Goal: Task Accomplishment & Management: Use online tool/utility

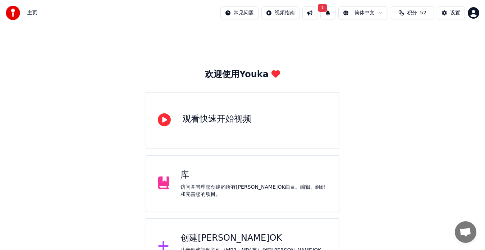
click at [185, 236] on div "创建[PERSON_NAME]OK" at bounding box center [253, 238] width 147 height 11
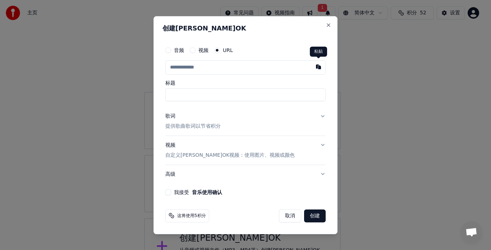
click at [318, 66] on button "button" at bounding box center [318, 66] width 14 height 13
type input "**********"
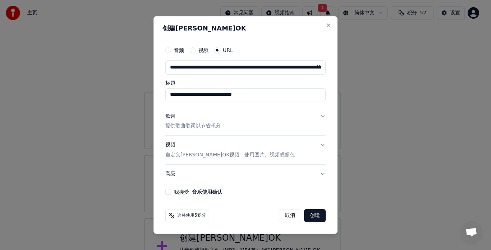
drag, startPoint x: 188, startPoint y: 95, endPoint x: 288, endPoint y: 97, distance: 99.6
click at [288, 97] on input "**********" at bounding box center [245, 94] width 160 height 13
click at [167, 94] on input "***" at bounding box center [245, 94] width 160 height 13
type input "**********"
click at [211, 125] on p "提供歌曲歌词以节省积分" at bounding box center [192, 126] width 55 height 7
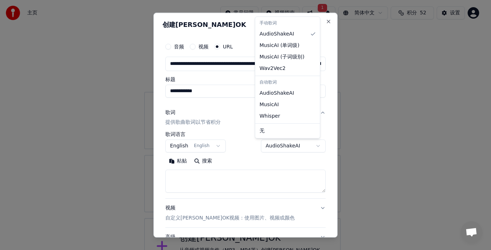
click at [309, 145] on body "**********" at bounding box center [242, 138] width 485 height 276
select select "**********"
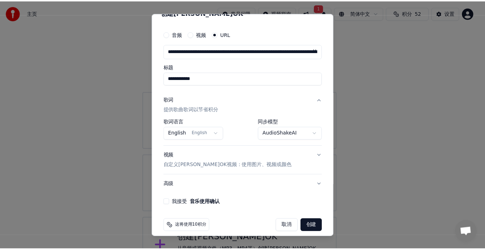
scroll to position [19, 0]
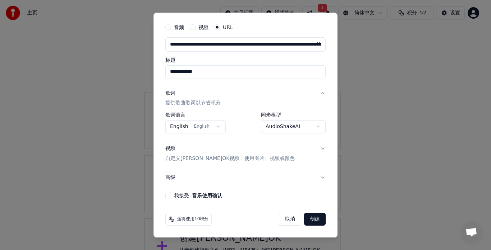
click at [168, 196] on button "我接受 音乐使用确认" at bounding box center [168, 196] width 6 height 6
click at [308, 220] on button "创建" at bounding box center [315, 219] width 22 height 13
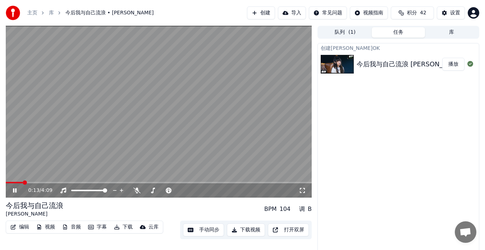
click at [15, 191] on icon at bounding box center [19, 191] width 17 height 6
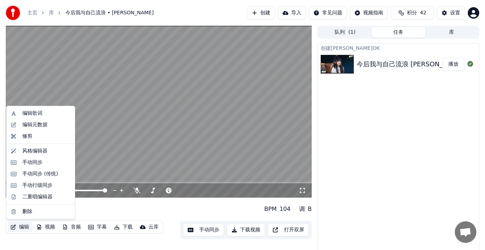
click at [24, 227] on button "编辑" at bounding box center [20, 227] width 24 height 10
click at [39, 113] on div "编辑歌词" at bounding box center [32, 113] width 20 height 7
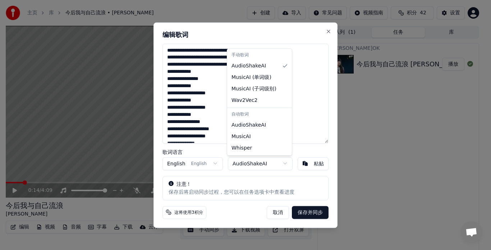
click at [283, 163] on body "主页 库 今后我与自己流浪 • [PERSON_NAME] 创建 导入 常见问题 视频指南 积分 42 设置 0:14 / 4:09 今后我与自己流浪 [PE…" at bounding box center [242, 125] width 485 height 250
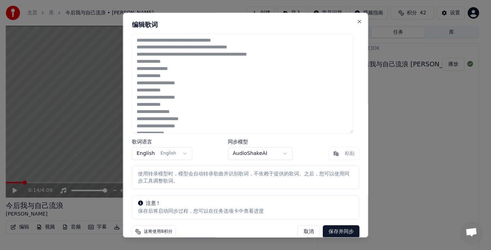
click at [298, 231] on button "取消" at bounding box center [309, 232] width 22 height 13
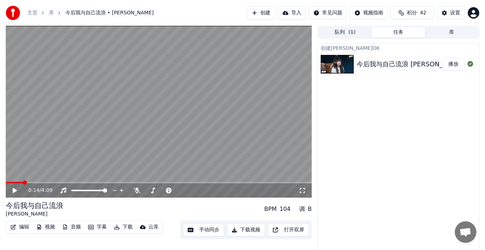
click at [203, 231] on button "手动同步" at bounding box center [203, 230] width 41 height 13
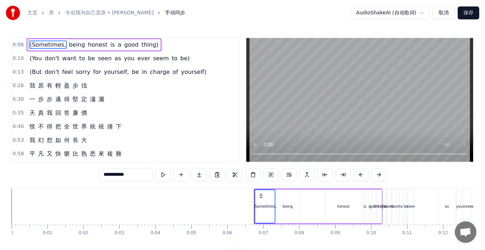
click at [27, 75] on div "(But [PERSON_NAME]'t feel sorry for yourself, be in charge of yourself)" at bounding box center [118, 72] width 183 height 13
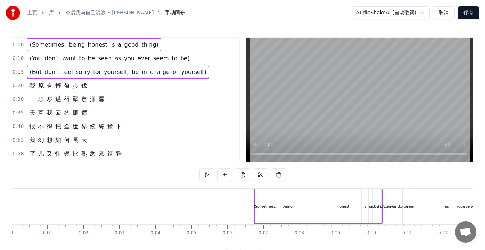
drag, startPoint x: 28, startPoint y: 43, endPoint x: 154, endPoint y: 46, distance: 125.8
click at [154, 46] on div "(Sometimes, being honest is a good thing)" at bounding box center [94, 44] width 134 height 13
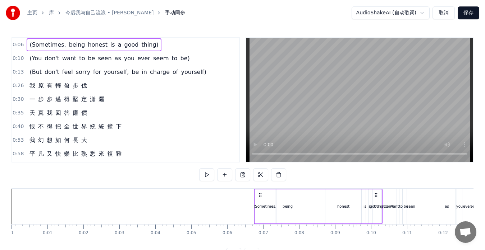
click at [151, 51] on div "(Sometimes, being honest is a good thing)" at bounding box center [94, 44] width 134 height 13
click at [150, 50] on div "(Sometimes, being honest is a good thing)" at bounding box center [94, 44] width 134 height 13
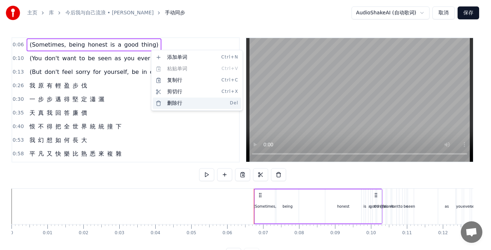
click at [171, 103] on div "删除行 Del" at bounding box center [197, 103] width 88 height 11
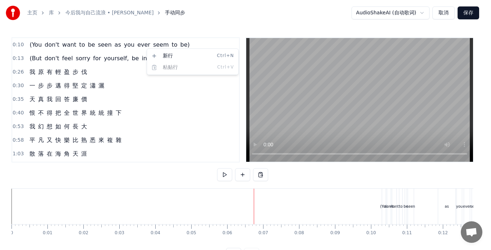
click at [126, 50] on html "主页 库 今后我与自己流浪 • [PERSON_NAME] 手动同步 AudioShakeAI (自动歌词) 取消 保存 0:10 (You [PERSON_…" at bounding box center [245, 136] width 491 height 273
click at [162, 49] on html "主页 库 今后我与自己流浪 • [PERSON_NAME] 手动同步 AudioShakeAI (自动歌词) 取消 保存 0:10 (You [PERSON_…" at bounding box center [245, 136] width 491 height 273
click at [158, 49] on html "主页 库 今后我与自己流浪 • [PERSON_NAME] 手动同步 AudioShakeAI (自动歌词) 取消 保存 0:10 (You [PERSON_…" at bounding box center [245, 136] width 491 height 273
click at [161, 50] on html "主页 库 今后我与自己流浪 • [PERSON_NAME] 手动同步 AudioShakeAI (自动歌词) 取消 保存 0:10 (You [PERSON_…" at bounding box center [245, 136] width 491 height 273
click at [27, 49] on html "主页 库 今后我与自己流浪 • [PERSON_NAME] 手动同步 AudioShakeAI (自动歌词) 取消 保存 0:10 (You [PERSON_…" at bounding box center [245, 136] width 491 height 273
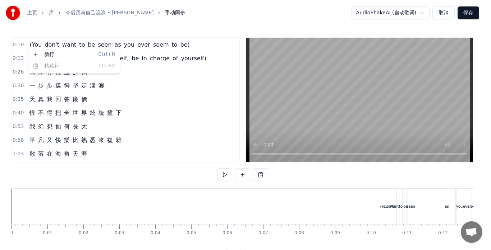
click at [36, 43] on html "主页 库 今后我与自己流浪 • [PERSON_NAME] 手动同步 AudioShakeAI (自动歌词) 取消 保存 0:10 (You [PERSON_…" at bounding box center [245, 136] width 491 height 273
click at [35, 44] on html "主页 库 今后我与自己流浪 • [PERSON_NAME] 手动同步 AudioShakeAI (自动歌词) 取消 保存 0:10 (You [PERSON_…" at bounding box center [245, 136] width 491 height 273
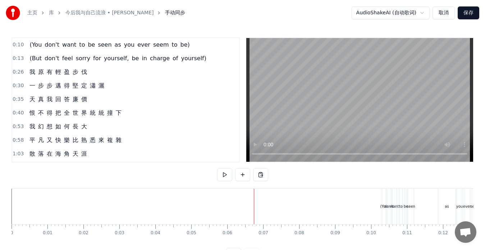
click at [37, 46] on span "(You" at bounding box center [36, 45] width 14 height 8
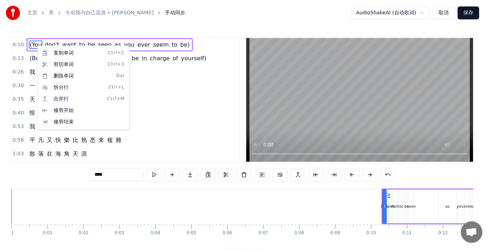
click at [116, 41] on html "主页 库 今后我与自己流浪 • [PERSON_NAME] 手动同步 AudioShakeAI (自动歌词) 取消 保存 0:10 (You [PERSON_…" at bounding box center [245, 136] width 491 height 273
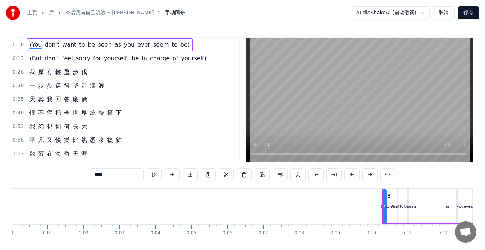
click at [146, 49] on div "(You [PERSON_NAME]'t want to be seen as you ever seem to be)" at bounding box center [110, 44] width 166 height 13
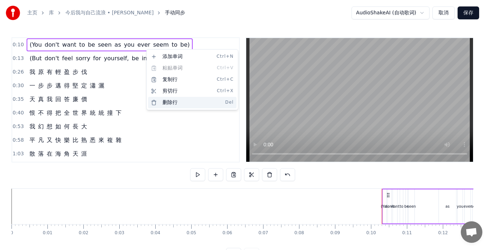
click at [165, 102] on div "删除行 Del" at bounding box center [192, 102] width 88 height 11
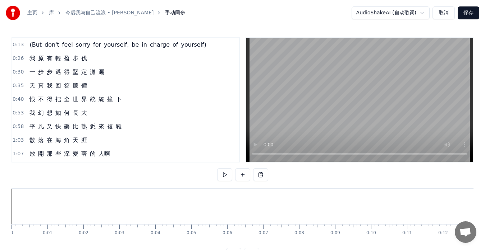
click at [114, 47] on span "yourself," at bounding box center [116, 45] width 26 height 8
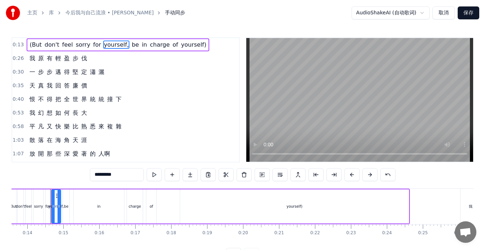
scroll to position [0, 490]
click at [134, 49] on div "(But [PERSON_NAME]'t feel sorry for yourself, be in charge of yourself)" at bounding box center [118, 44] width 183 height 13
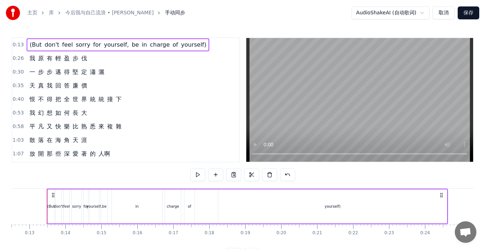
scroll to position [0, 448]
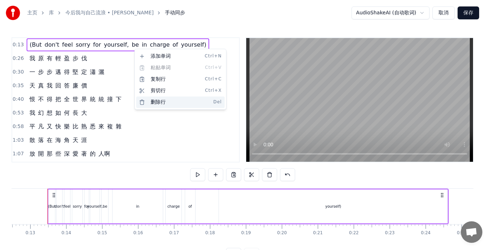
click at [152, 100] on div "删除行 Del" at bounding box center [180, 102] width 88 height 11
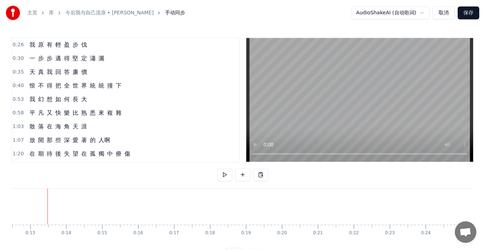
click at [27, 51] on div "我 原 有 輕 盈 步 伐" at bounding box center [58, 44] width 63 height 13
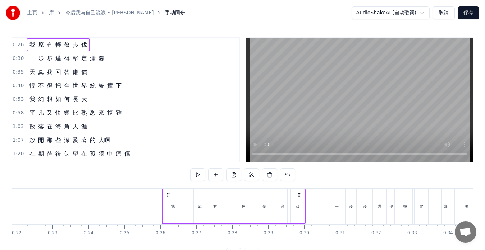
scroll to position [0, 900]
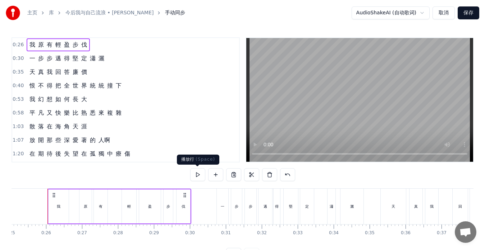
click at [194, 174] on button at bounding box center [197, 175] width 15 height 13
click at [468, 13] on button "保存" at bounding box center [468, 12] width 22 height 13
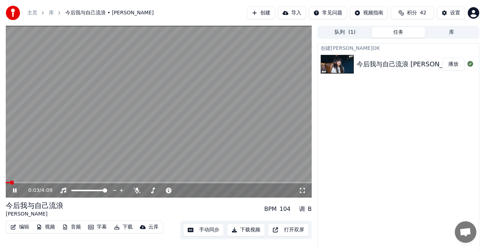
click at [26, 181] on video at bounding box center [159, 112] width 306 height 172
click at [34, 182] on span at bounding box center [159, 182] width 306 height 1
click at [17, 190] on icon at bounding box center [15, 190] width 4 height 5
click at [137, 190] on icon at bounding box center [136, 191] width 7 height 6
click at [16, 192] on icon at bounding box center [15, 191] width 4 height 4
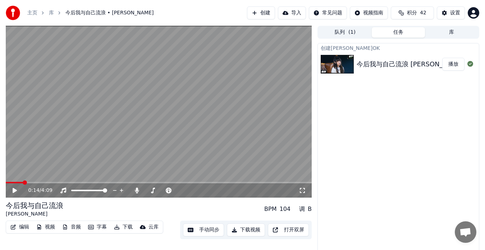
click at [23, 182] on span at bounding box center [14, 182] width 17 height 1
click at [15, 190] on icon at bounding box center [15, 190] width 4 height 5
click at [39, 183] on span at bounding box center [159, 182] width 306 height 1
click at [15, 192] on icon at bounding box center [15, 191] width 4 height 4
click at [13, 192] on icon at bounding box center [15, 190] width 4 height 5
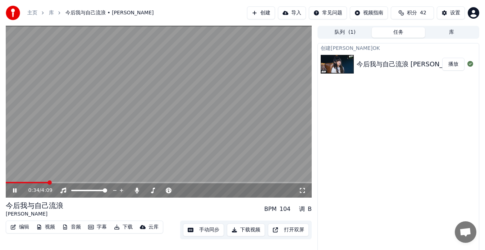
click at [13, 191] on icon at bounding box center [19, 191] width 17 height 6
click at [15, 161] on video at bounding box center [159, 112] width 306 height 172
click at [91, 182] on span at bounding box center [159, 182] width 306 height 1
click at [83, 182] on span at bounding box center [44, 182] width 77 height 1
click at [15, 192] on icon at bounding box center [15, 191] width 4 height 4
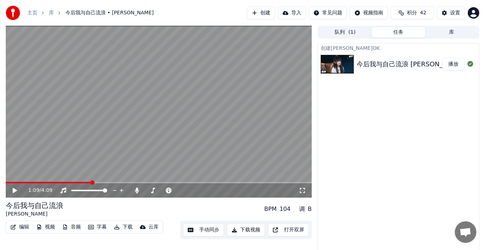
click at [23, 141] on video at bounding box center [159, 112] width 306 height 172
click at [15, 190] on icon at bounding box center [15, 191] width 4 height 4
click at [14, 191] on icon at bounding box center [15, 190] width 4 height 5
click at [119, 183] on span at bounding box center [159, 182] width 306 height 1
click at [14, 192] on icon at bounding box center [15, 191] width 4 height 4
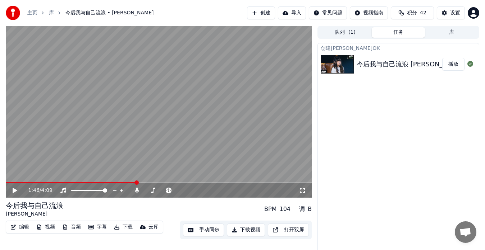
click at [13, 190] on icon at bounding box center [19, 191] width 17 height 6
click at [15, 192] on icon at bounding box center [15, 191] width 4 height 4
click at [107, 182] on span at bounding box center [78, 182] width 145 height 1
click at [209, 231] on button "手动同步" at bounding box center [203, 230] width 41 height 13
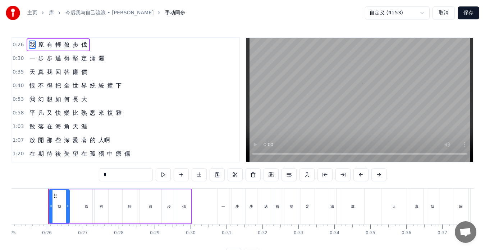
scroll to position [0, 900]
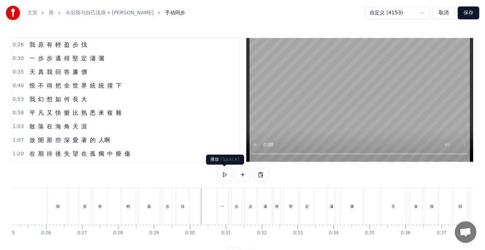
click at [223, 174] on button at bounding box center [224, 175] width 15 height 13
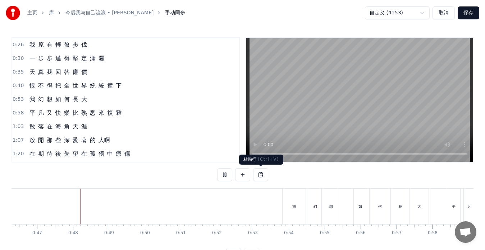
scroll to position [0, 1682]
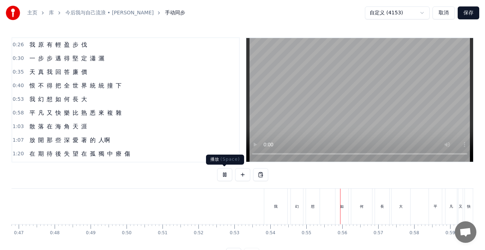
click at [226, 176] on button at bounding box center [224, 175] width 15 height 13
click at [317, 212] on div "想" at bounding box center [313, 207] width 14 height 36
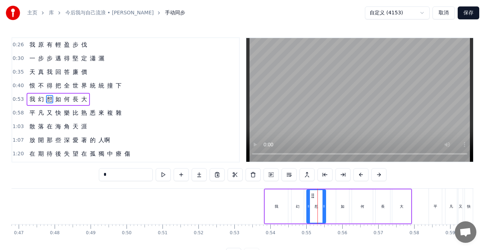
drag, startPoint x: 318, startPoint y: 212, endPoint x: 324, endPoint y: 213, distance: 5.5
click at [324, 213] on div at bounding box center [323, 206] width 3 height 33
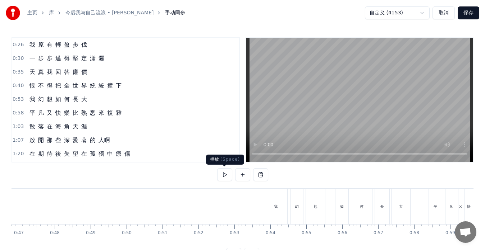
click at [226, 176] on button at bounding box center [224, 175] width 15 height 13
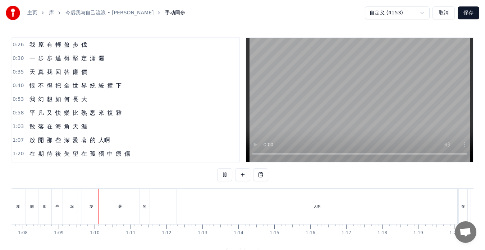
scroll to position [0, 2468]
click at [226, 176] on button at bounding box center [224, 175] width 15 height 13
click at [415, 200] on div "人啊" at bounding box center [281, 207] width 280 height 36
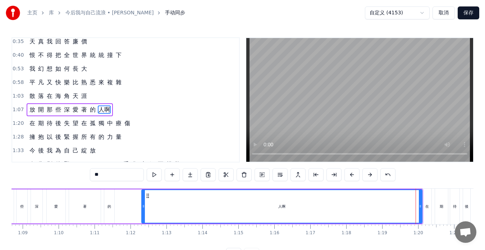
scroll to position [41, 0]
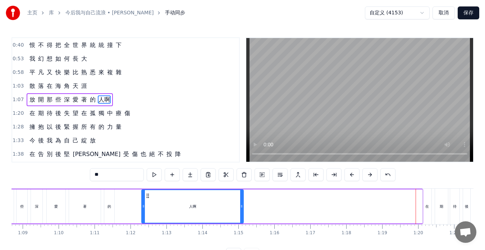
drag, startPoint x: 421, startPoint y: 201, endPoint x: 242, endPoint y: 198, distance: 178.6
click at [242, 198] on div at bounding box center [241, 206] width 3 height 33
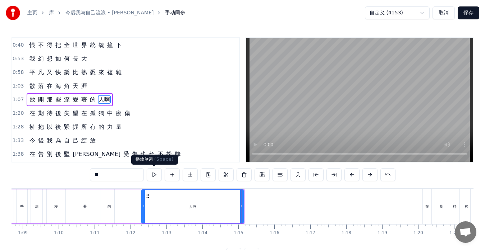
click at [153, 174] on button at bounding box center [154, 175] width 15 height 13
drag, startPoint x: 144, startPoint y: 207, endPoint x: 139, endPoint y: 207, distance: 5.1
click at [139, 207] on icon at bounding box center [138, 207] width 3 height 6
click at [121, 204] on div "放 開 那 些 深 愛 著 的 人啊" at bounding box center [110, 207] width 268 height 36
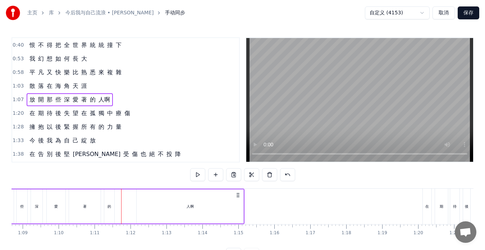
click at [111, 208] on div "的" at bounding box center [109, 207] width 10 height 34
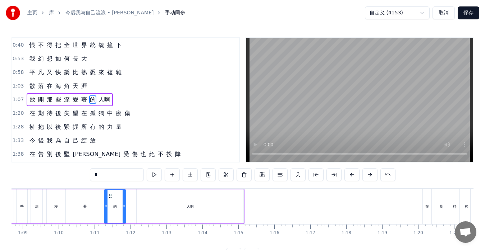
drag, startPoint x: 114, startPoint y: 208, endPoint x: 125, endPoint y: 209, distance: 12.0
click at [125, 209] on div at bounding box center [124, 206] width 3 height 33
click at [131, 211] on div "放 開 那 些 深 愛 著 的 人啊" at bounding box center [110, 207] width 268 height 36
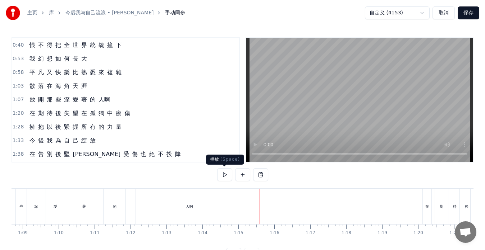
click at [225, 175] on button at bounding box center [224, 175] width 15 height 13
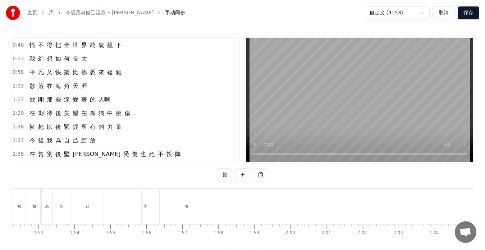
click at [225, 175] on button at bounding box center [224, 175] width 15 height 13
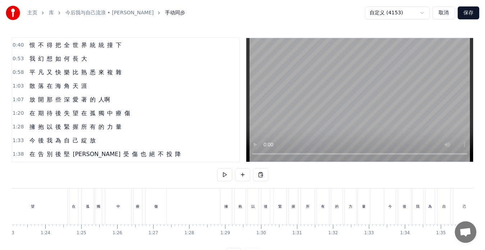
scroll to position [0, 2948]
click at [83, 207] on div "望" at bounding box center [69, 207] width 69 height 36
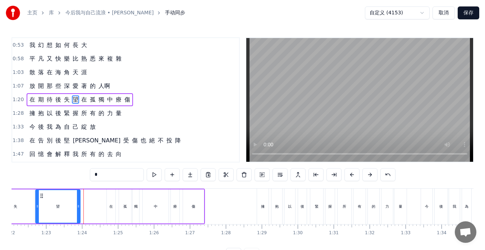
drag, startPoint x: 102, startPoint y: 208, endPoint x: 78, endPoint y: 204, distance: 24.8
click at [78, 204] on icon at bounding box center [78, 207] width 3 height 6
click at [92, 213] on div "在 期 待 後 失 望 在 孤 獨 中 療 傷" at bounding box center [74, 207] width 262 height 36
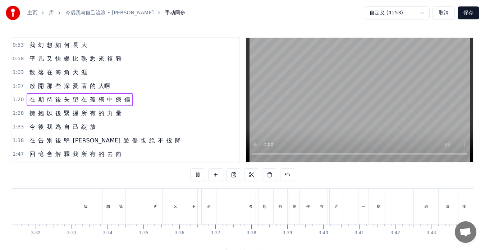
scroll to position [0, 7539]
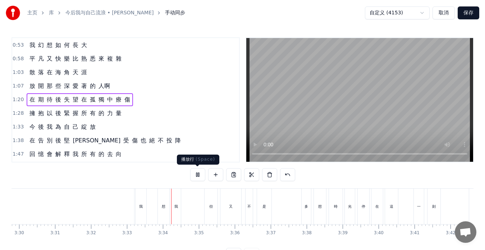
click at [197, 172] on button at bounding box center [197, 175] width 15 height 13
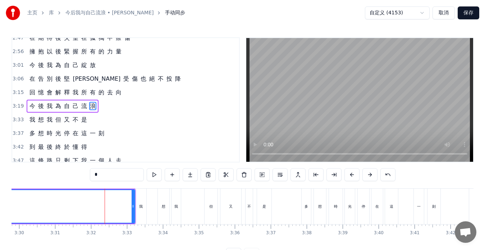
scroll to position [258, 0]
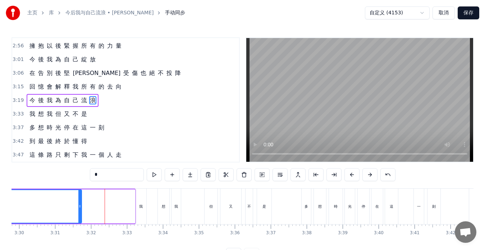
drag, startPoint x: 133, startPoint y: 207, endPoint x: 79, endPoint y: 202, distance: 53.5
click at [79, 202] on div at bounding box center [79, 206] width 3 height 33
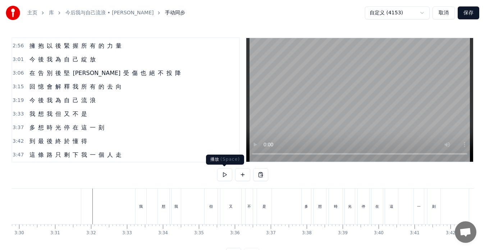
click at [225, 174] on button at bounding box center [224, 175] width 15 height 13
click at [222, 176] on button at bounding box center [224, 175] width 15 height 13
click at [137, 212] on div "我" at bounding box center [140, 207] width 11 height 36
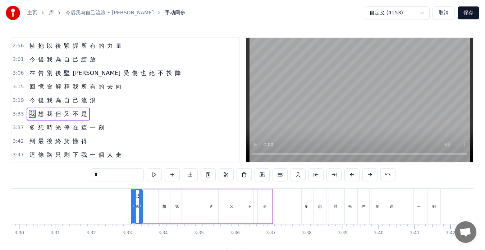
drag, startPoint x: 143, startPoint y: 196, endPoint x: 138, endPoint y: 197, distance: 4.8
click at [138, 197] on icon at bounding box center [138, 196] width 6 height 6
click at [387, 176] on button at bounding box center [387, 175] width 15 height 13
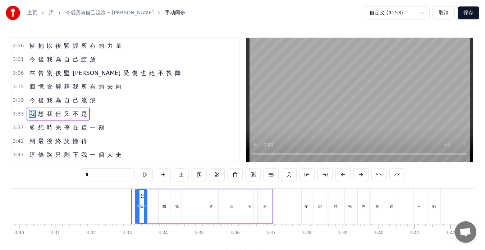
click at [153, 223] on div "我 想 我 但 又 不 是" at bounding box center [204, 207] width 138 height 36
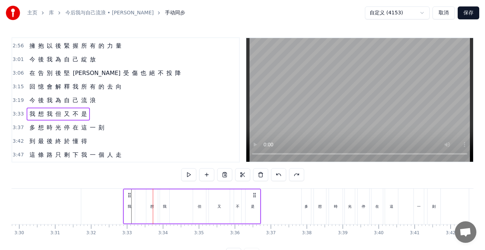
drag, startPoint x: 143, startPoint y: 195, endPoint x: 130, endPoint y: 195, distance: 12.2
click at [130, 195] on icon at bounding box center [129, 196] width 6 height 6
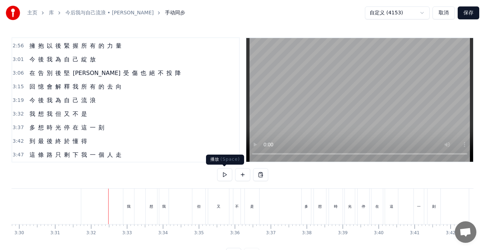
click at [221, 174] on button at bounding box center [224, 175] width 15 height 13
click at [226, 177] on button at bounding box center [224, 175] width 15 height 13
click at [131, 222] on div "我" at bounding box center [128, 207] width 11 height 36
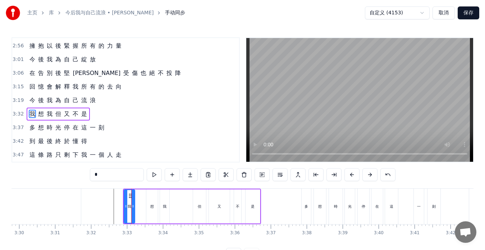
click at [141, 222] on div "我 想 我 但 又 不 是" at bounding box center [192, 207] width 138 height 36
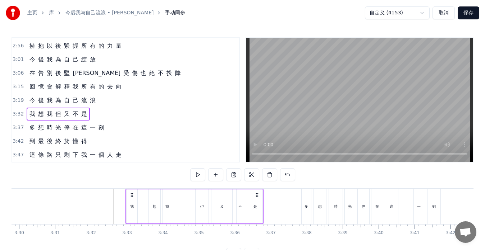
click at [131, 195] on circle at bounding box center [131, 195] width 0 height 0
click at [58, 116] on span "但" at bounding box center [58, 114] width 7 height 8
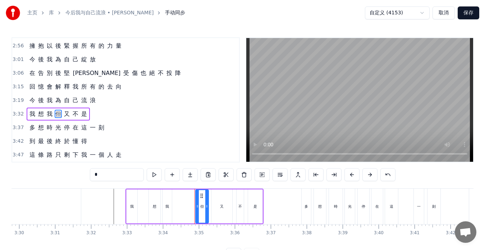
drag, startPoint x: 113, startPoint y: 174, endPoint x: 59, endPoint y: 176, distance: 53.9
click at [60, 175] on div "0:26 我 原 有 輕 盈 步 伐 0:30 一 步 步 邁 得 堅 定 瀟 灑 0:35 天 真 我 回 答 廉 價 0:40 恨 不 得 把 全 世 界…" at bounding box center [242, 149] width 462 height 224
type input "*"
click at [73, 176] on div "0:26 我 原 有 輕 盈 步 伐 0:30 一 步 步 邁 得 堅 定 瀟 灑 0:35 天 真 我 回 答 廉 價 0:40 恨 不 得 把 全 世 界…" at bounding box center [242, 149] width 462 height 224
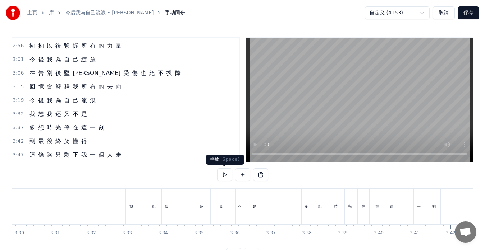
click at [227, 175] on button at bounding box center [224, 175] width 15 height 13
click at [226, 175] on button at bounding box center [224, 175] width 15 height 13
click at [66, 114] on span "又" at bounding box center [66, 114] width 7 height 8
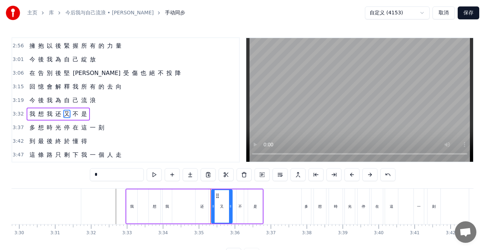
drag, startPoint x: 105, startPoint y: 173, endPoint x: 70, endPoint y: 176, distance: 35.0
click at [72, 176] on div "0:26 我 原 有 輕 盈 步 伐 0:30 一 步 步 邁 得 堅 定 瀟 灑 0:35 天 真 我 回 答 廉 價 0:40 恨 不 得 把 全 世 界…" at bounding box center [242, 149] width 462 height 224
type input "*"
click at [66, 175] on div "0:26 我 原 有 輕 盈 步 伐 0:30 一 步 步 邁 得 堅 定 瀟 灑 0:35 天 真 我 回 答 廉 價 0:40 恨 不 得 把 全 世 界…" at bounding box center [242, 149] width 462 height 224
click at [87, 119] on div "我 想 我 还 有 不 是" at bounding box center [58, 114] width 63 height 13
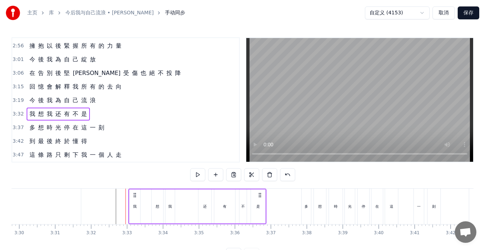
click at [134, 195] on circle at bounding box center [134, 195] width 0 height 0
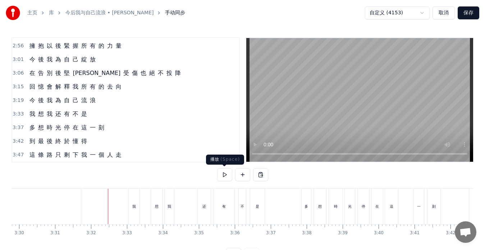
click at [225, 176] on button at bounding box center [224, 175] width 15 height 13
click at [83, 114] on span "是" at bounding box center [83, 114] width 7 height 8
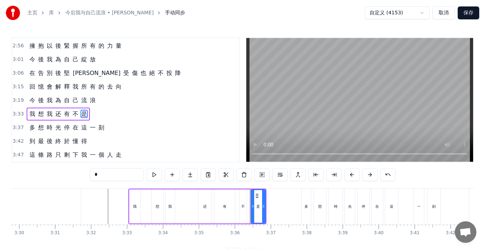
drag, startPoint x: 117, startPoint y: 176, endPoint x: 45, endPoint y: 175, distance: 71.5
click at [45, 175] on div "0:26 我 原 有 輕 盈 步 伐 0:30 一 步 步 邁 得 堅 定 瀟 灑 0:35 天 真 我 回 答 廉 價 0:40 恨 不 得 把 全 世 界…" at bounding box center [242, 149] width 462 height 224
click at [59, 116] on span "还" at bounding box center [58, 114] width 7 height 8
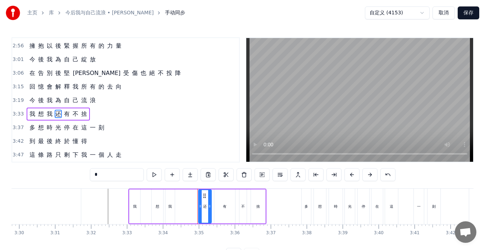
drag, startPoint x: 106, startPoint y: 174, endPoint x: 84, endPoint y: 176, distance: 22.0
click at [85, 176] on div "0:26 我 原 有 輕 盈 步 伐 0:30 一 步 步 邁 得 堅 定 瀟 灑 0:35 天 真 我 回 答 廉 價 0:40 恨 不 得 把 全 世 界…" at bounding box center [242, 149] width 462 height 224
type input "*"
click at [139, 115] on div "3:33 我 想 我 還 有 不 捨" at bounding box center [125, 114] width 227 height 14
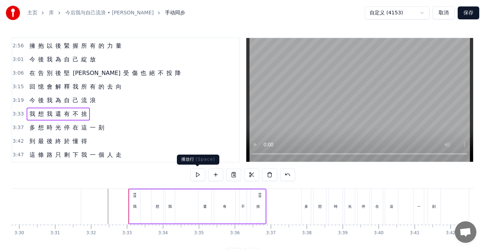
click at [198, 172] on button at bounding box center [197, 175] width 15 height 13
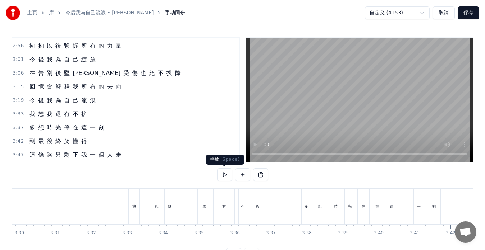
click at [222, 177] on button at bounding box center [224, 175] width 15 height 13
click at [223, 176] on button at bounding box center [224, 175] width 15 height 13
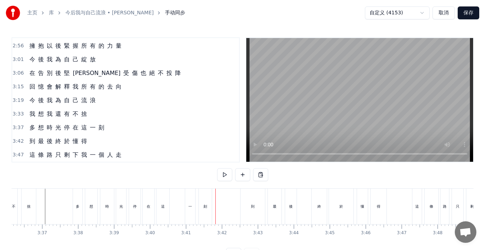
scroll to position [0, 7710]
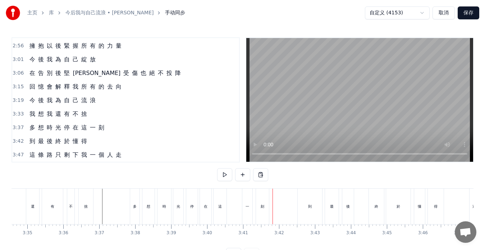
click at [243, 213] on div "一" at bounding box center [247, 207] width 10 height 36
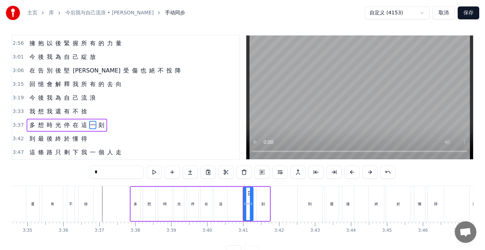
click at [226, 207] on div "這" at bounding box center [220, 204] width 13 height 34
type input "*"
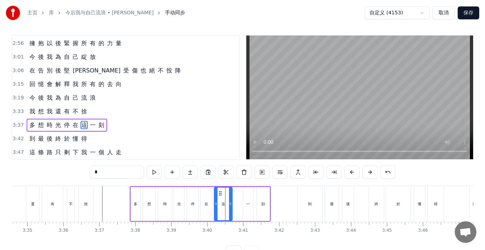
drag, startPoint x: 226, startPoint y: 207, endPoint x: 231, endPoint y: 208, distance: 5.1
click at [231, 208] on div at bounding box center [230, 204] width 3 height 33
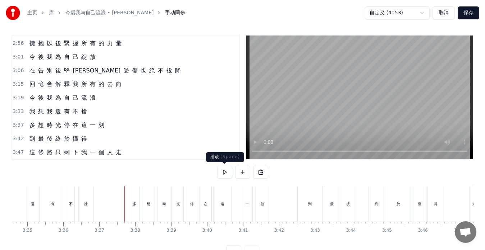
click at [220, 170] on button at bounding box center [224, 172] width 15 height 13
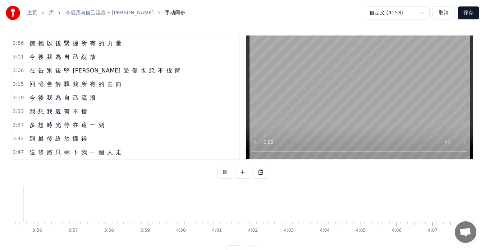
scroll to position [0, 8491]
click at [470, 10] on button "保存" at bounding box center [468, 12] width 22 height 13
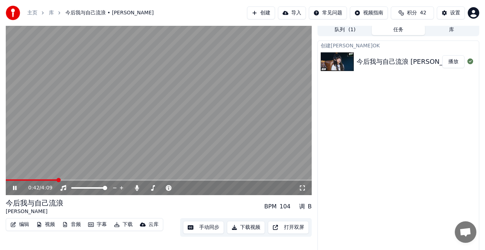
click at [57, 180] on span at bounding box center [32, 180] width 52 height 1
click at [17, 187] on icon at bounding box center [19, 188] width 17 height 6
click at [78, 181] on span at bounding box center [42, 180] width 73 height 1
click at [212, 230] on button "手动同步" at bounding box center [203, 227] width 41 height 13
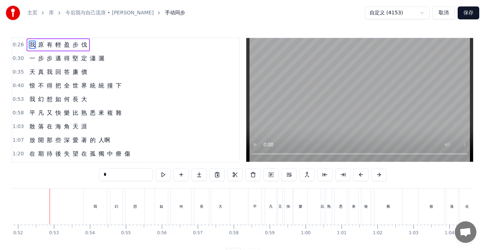
scroll to position [0, 1864]
click at [277, 106] on video at bounding box center [359, 100] width 227 height 124
click at [79, 118] on div "平 凡 又 快 樂 比 熟 悉 來 複 雜" at bounding box center [76, 113] width 98 height 13
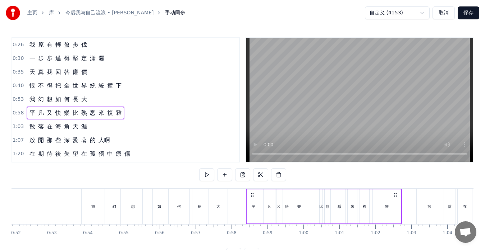
click at [82, 116] on span "熟" at bounding box center [83, 113] width 7 height 8
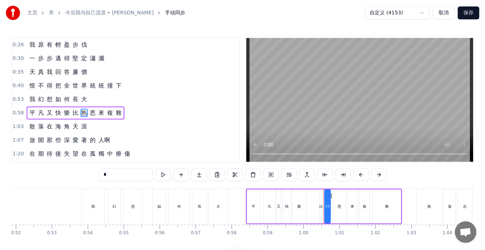
scroll to position [13, 0]
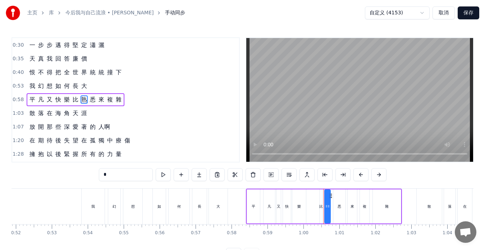
drag, startPoint x: 112, startPoint y: 176, endPoint x: 87, endPoint y: 176, distance: 24.8
click at [87, 176] on div "0:26 我 原 有 輕 盈 步 伐 0:30 一 步 步 邁 得 堅 定 瀟 灑 0:35 天 真 我 回 答 廉 價 0:40 恨 不 得 把 全 世 界…" at bounding box center [242, 149] width 462 height 224
click at [94, 102] on span "悉" at bounding box center [92, 100] width 7 height 8
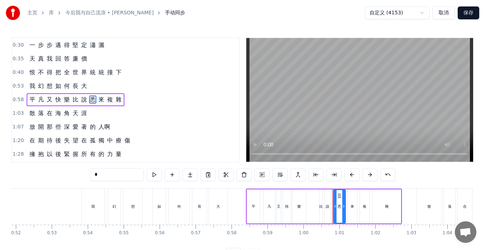
drag, startPoint x: 106, startPoint y: 175, endPoint x: 79, endPoint y: 174, distance: 26.6
click at [88, 175] on div "0:26 我 原 有 輕 盈 步 伐 0:30 一 步 步 邁 得 堅 定 瀟 灑 0:35 天 真 我 回 答 廉 價 0:40 恨 不 得 把 全 世 界…" at bounding box center [242, 149] width 462 height 224
type input "*"
click at [152, 177] on button at bounding box center [154, 175] width 15 height 13
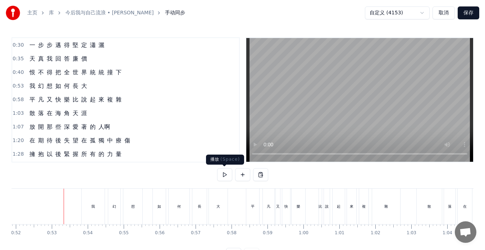
click at [223, 176] on button at bounding box center [224, 175] width 15 height 13
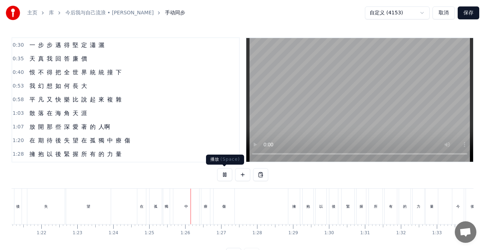
scroll to position [0, 3043]
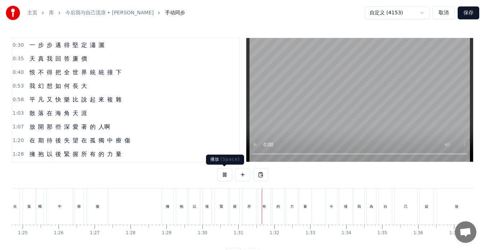
click at [224, 175] on button at bounding box center [224, 175] width 15 height 13
click at [226, 175] on button at bounding box center [224, 175] width 15 height 13
click at [221, 175] on button at bounding box center [224, 175] width 15 height 13
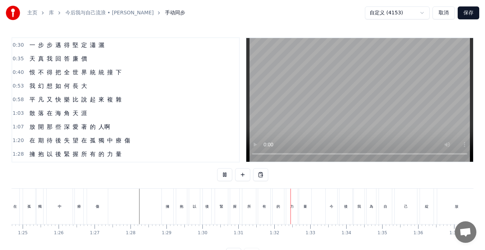
click at [221, 175] on button at bounding box center [224, 175] width 15 height 13
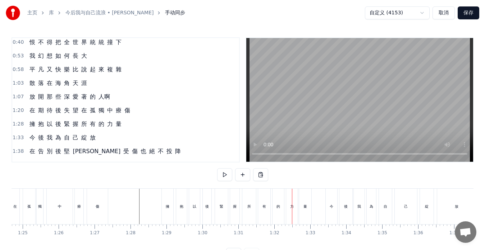
scroll to position [85, 0]
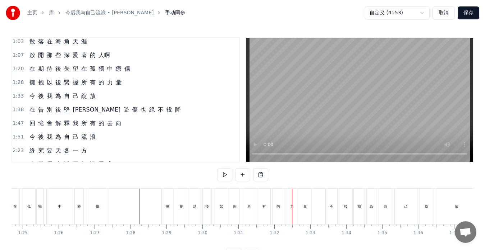
click at [56, 87] on span "後" at bounding box center [58, 82] width 7 height 8
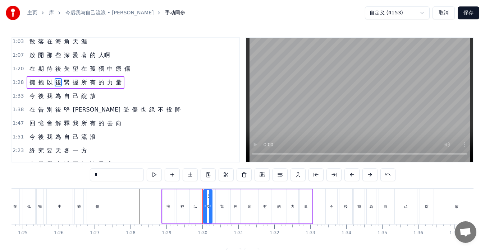
scroll to position [68, 0]
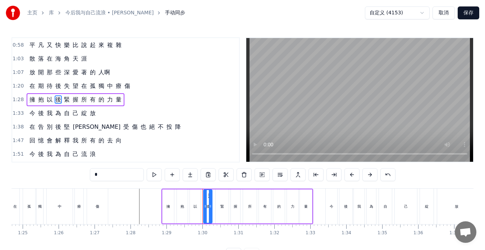
click at [50, 103] on span "以" at bounding box center [49, 100] width 7 height 8
drag, startPoint x: 122, startPoint y: 175, endPoint x: 59, endPoint y: 171, distance: 63.4
click at [63, 171] on div "0:26 我 原 有 輕 盈 步 伐 0:30 一 步 步 邁 得 堅 定 瀟 灑 0:35 天 真 我 回 答 廉 價 0:40 恨 不 得 把 全 世 界…" at bounding box center [242, 149] width 462 height 224
click at [56, 100] on span "後" at bounding box center [58, 100] width 7 height 8
drag, startPoint x: 105, startPoint y: 177, endPoint x: 69, endPoint y: 177, distance: 35.9
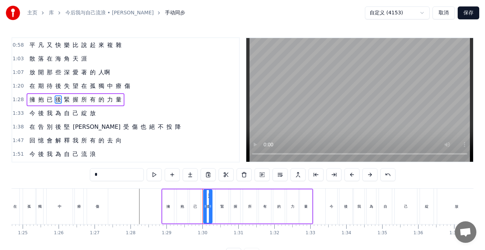
click at [69, 177] on div "0:26 我 原 有 輕 盈 步 伐 0:30 一 步 步 邁 得 堅 定 瀟 灑 0:35 天 真 我 回 答 廉 價 0:40 恨 不 得 把 全 世 界…" at bounding box center [242, 149] width 462 height 224
click at [66, 100] on span "緊" at bounding box center [66, 100] width 7 height 8
drag, startPoint x: 121, startPoint y: 175, endPoint x: 63, endPoint y: 175, distance: 58.6
click at [63, 175] on div "0:26 我 原 有 輕 盈 步 伐 0:30 一 步 步 邁 得 堅 定 瀟 灑 0:35 天 真 我 回 答 廉 價 0:40 恨 不 得 把 全 世 界…" at bounding box center [242, 149] width 462 height 224
click at [74, 102] on span "握" at bounding box center [75, 100] width 7 height 8
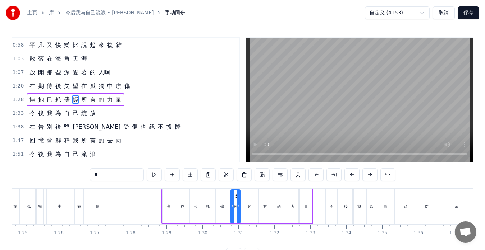
drag, startPoint x: 102, startPoint y: 176, endPoint x: 73, endPoint y: 178, distance: 28.5
click at [73, 178] on div "0:26 我 原 有 輕 盈 步 伐 0:30 一 步 步 邁 得 堅 定 瀟 灑 0:35 天 真 我 回 答 廉 價 0:40 恨 不 得 把 全 世 界…" at bounding box center [242, 149] width 462 height 224
type input "*"
click at [155, 176] on button at bounding box center [154, 175] width 15 height 13
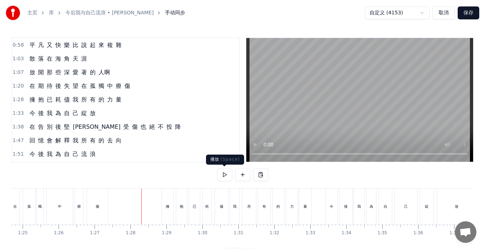
click at [227, 174] on button at bounding box center [224, 175] width 15 height 13
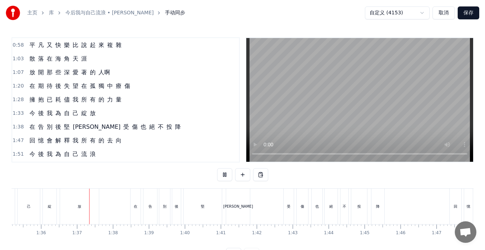
scroll to position [0, 3440]
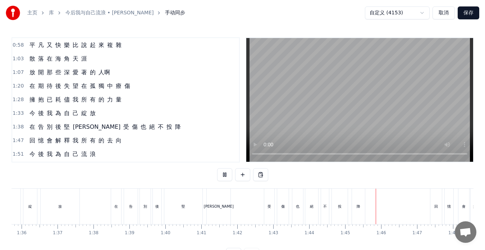
click at [226, 174] on button at bounding box center [224, 175] width 15 height 13
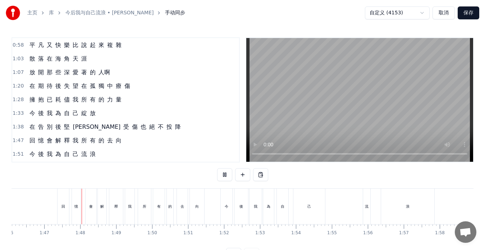
scroll to position [0, 3830]
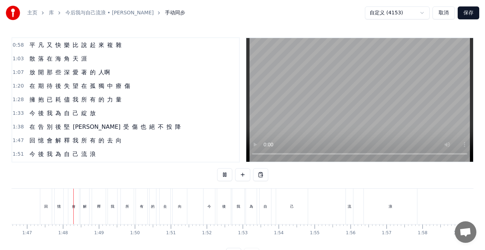
click at [226, 174] on button at bounding box center [224, 175] width 15 height 13
click at [48, 211] on div "回" at bounding box center [45, 207] width 11 height 36
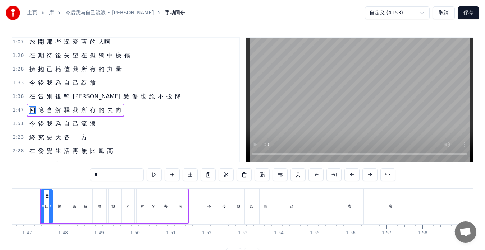
scroll to position [109, 0]
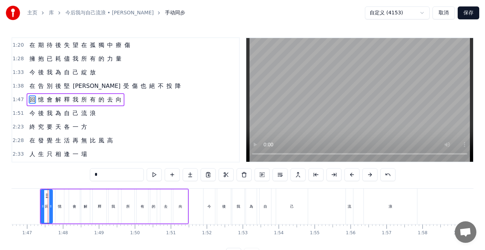
drag, startPoint x: 105, startPoint y: 173, endPoint x: 65, endPoint y: 173, distance: 39.9
click at [65, 173] on div "0:26 我 原 有 輕 盈 步 伐 0:30 一 步 步 邁 得 堅 定 瀟 灑 0:35 天 真 我 回 答 廉 價 0:40 恨 不 得 把 全 世 界…" at bounding box center [242, 149] width 462 height 224
drag, startPoint x: 99, startPoint y: 175, endPoint x: 106, endPoint y: 175, distance: 7.2
click at [106, 175] on input "**" at bounding box center [117, 175] width 54 height 13
click at [38, 100] on span "憶" at bounding box center [40, 100] width 7 height 8
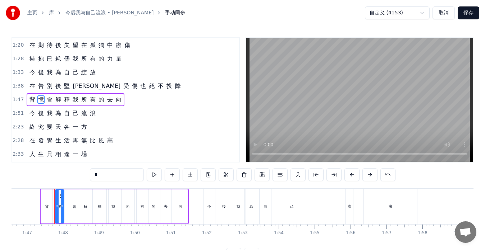
drag, startPoint x: 101, startPoint y: 176, endPoint x: 79, endPoint y: 175, distance: 22.3
click at [79, 175] on div "0:26 我 原 有 輕 盈 步 伐 0:30 一 步 步 邁 得 堅 定 瀟 灑 0:35 天 真 我 回 答 廉 價 0:40 恨 不 得 把 全 世 界…" at bounding box center [242, 149] width 462 height 224
paste input "text"
type input "*"
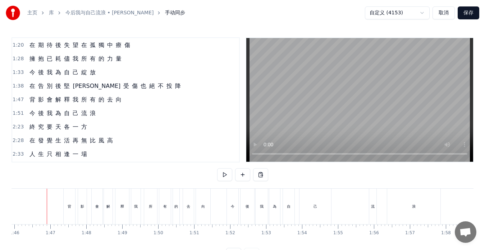
scroll to position [0, 3805]
click at [225, 175] on button at bounding box center [224, 175] width 15 height 13
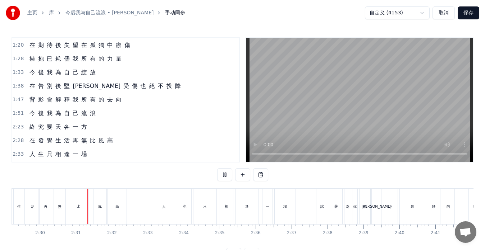
scroll to position [0, 5380]
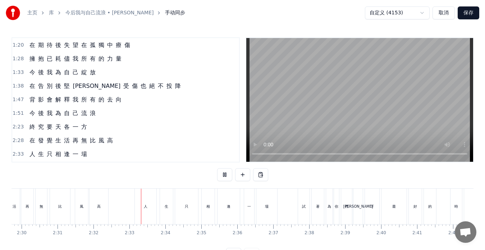
click at [224, 175] on button at bounding box center [224, 175] width 15 height 13
click at [33, 144] on span "在" at bounding box center [32, 141] width 7 height 8
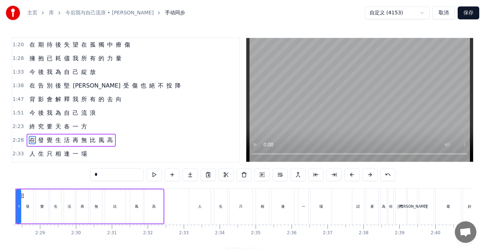
scroll to position [0, 5294]
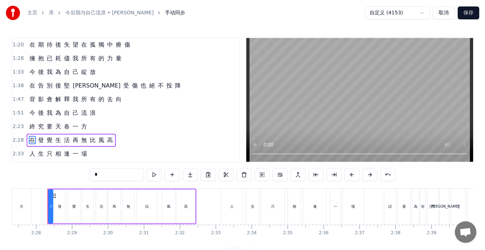
drag, startPoint x: 99, startPoint y: 174, endPoint x: 75, endPoint y: 173, distance: 24.1
click at [75, 173] on div "0:26 我 原 有 輕 盈 步 伐 0:30 一 步 步 邁 得 堅 定 瀟 灑 0:35 天 真 我 回 答 廉 價 0:40 恨 不 得 把 全 世 界…" at bounding box center [242, 149] width 462 height 224
click at [57, 142] on span "生" at bounding box center [58, 140] width 7 height 8
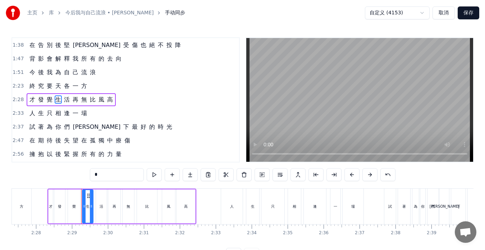
drag, startPoint x: 103, startPoint y: 176, endPoint x: 84, endPoint y: 176, distance: 18.7
click at [84, 176] on div "0:26 我 原 有 輕 盈 步 伐 0:30 一 步 步 邁 得 堅 定 瀟 灑 0:35 天 真 我 回 答 廉 價 0:40 恨 不 得 把 全 世 界…" at bounding box center [242, 149] width 462 height 224
click at [66, 101] on span "活" at bounding box center [66, 100] width 7 height 8
drag, startPoint x: 105, startPoint y: 175, endPoint x: 80, endPoint y: 174, distance: 25.6
click at [80, 174] on div "0:26 我 原 有 輕 盈 步 伐 0:30 一 步 步 邁 得 堅 定 瀟 灑 0:35 天 真 我 回 答 廉 價 0:40 恨 不 得 把 全 世 界…" at bounding box center [242, 149] width 462 height 224
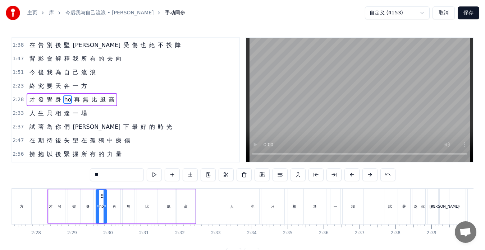
type input "*"
click at [91, 101] on span "比" at bounding box center [92, 100] width 7 height 8
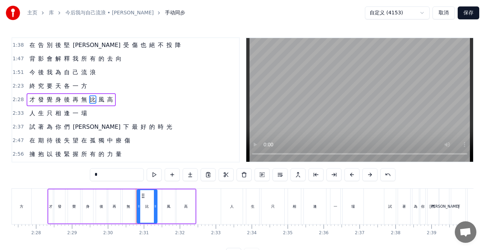
drag, startPoint x: 103, startPoint y: 177, endPoint x: 78, endPoint y: 177, distance: 25.2
click at [78, 177] on div "0:26 我 原 有 輕 盈 步 伐 0:30 一 步 步 邁 得 堅 定 瀟 灑 0:35 天 真 我 回 答 廉 價 0:40 恨 不 得 把 全 世 界…" at bounding box center [242, 149] width 462 height 224
drag, startPoint x: 99, startPoint y: 175, endPoint x: 116, endPoint y: 176, distance: 16.6
click at [116, 176] on input "***" at bounding box center [117, 175] width 54 height 13
click at [108, 101] on span "高" at bounding box center [109, 100] width 7 height 8
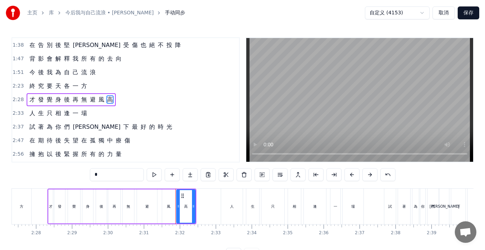
drag, startPoint x: 107, startPoint y: 174, endPoint x: 89, endPoint y: 175, distance: 18.3
click at [89, 175] on div "0:26 我 原 有 輕 盈 步 伐 0:30 一 步 步 邁 得 堅 定 瀟 灑 0:35 天 真 我 回 答 廉 價 0:40 恨 不 得 把 全 世 界…" at bounding box center [242, 149] width 462 height 224
paste input "*"
drag, startPoint x: 100, startPoint y: 175, endPoint x: 87, endPoint y: 175, distance: 13.7
click at [87, 175] on div "0:26 我 原 有 輕 盈 步 伐 0:30 一 步 步 邁 得 堅 定 瀟 灑 0:35 天 真 我 回 答 廉 價 0:40 恨 不 得 把 全 世 界…" at bounding box center [242, 149] width 462 height 224
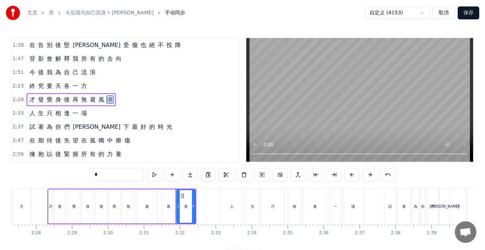
type input "*"
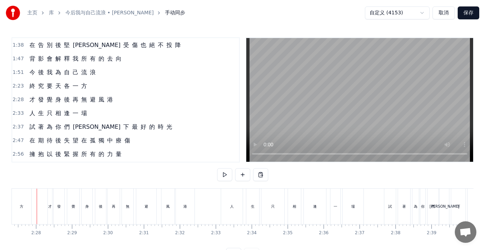
scroll to position [0, 5283]
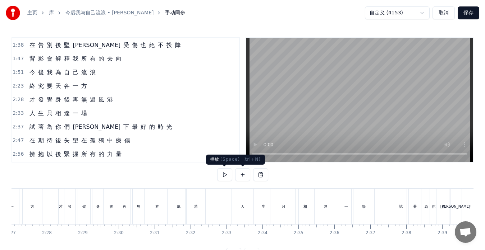
click at [222, 179] on button at bounding box center [224, 175] width 15 height 13
click at [222, 178] on button at bounding box center [224, 175] width 15 height 13
click at [33, 130] on span "試" at bounding box center [32, 127] width 7 height 8
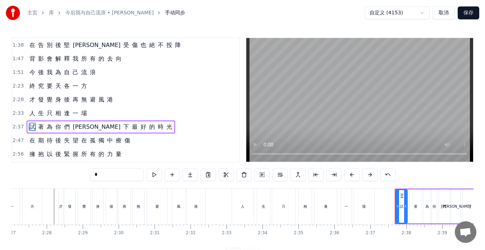
scroll to position [177, 0]
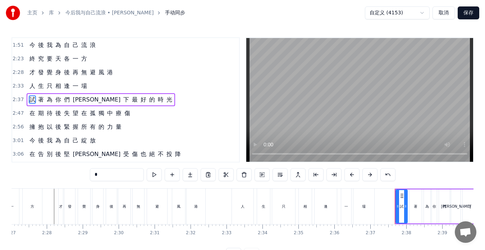
drag, startPoint x: 103, startPoint y: 177, endPoint x: 75, endPoint y: 176, distance: 27.7
click at [75, 176] on div "0:26 我 原 有 輕 盈 步 伐 0:30 一 步 步 邁 得 堅 定 瀟 灑 0:35 天 真 我 回 答 廉 價 0:40 恨 不 得 把 全 世 界…" at bounding box center [242, 149] width 462 height 224
drag, startPoint x: 100, startPoint y: 174, endPoint x: 106, endPoint y: 174, distance: 6.1
click at [106, 174] on input "**" at bounding box center [117, 175] width 54 height 13
click at [39, 101] on span "著" at bounding box center [40, 100] width 7 height 8
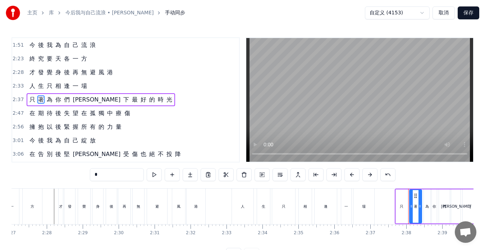
drag, startPoint x: 102, startPoint y: 176, endPoint x: 77, endPoint y: 172, distance: 25.5
click at [77, 172] on div "0:26 我 原 有 輕 盈 步 伐 0:30 一 步 步 邁 得 堅 定 瀟 灑 0:35 天 真 我 回 答 廉 價 0:40 恨 不 得 把 全 世 界…" at bounding box center [242, 149] width 462 height 224
paste input "text"
type input "*"
click at [45, 132] on div "擁 抱 以 後 緊 握 所 有 的 力 量" at bounding box center [76, 127] width 98 height 13
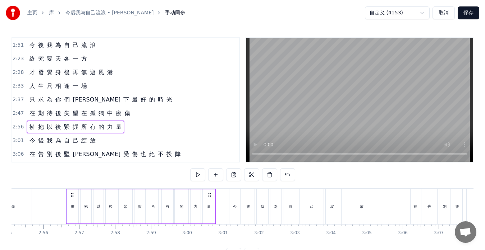
scroll to position [0, 6311]
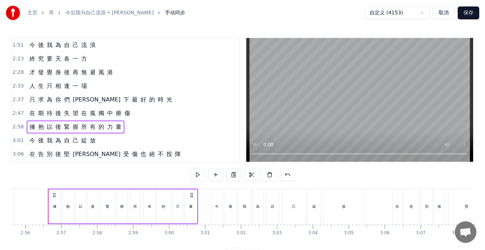
click at [49, 126] on span "以" at bounding box center [49, 127] width 7 height 8
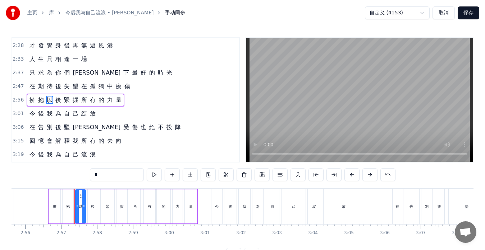
scroll to position [204, 0]
drag, startPoint x: 120, startPoint y: 178, endPoint x: 59, endPoint y: 176, distance: 60.4
click at [59, 176] on div "0:26 我 原 有 輕 盈 步 伐 0:30 一 步 步 邁 得 堅 定 瀟 灑 0:35 天 真 我 回 答 廉 價 0:40 恨 不 得 把 全 世 界…" at bounding box center [242, 149] width 462 height 224
click at [57, 101] on span "後" at bounding box center [58, 100] width 7 height 8
drag, startPoint x: 103, startPoint y: 174, endPoint x: 73, endPoint y: 175, distance: 30.2
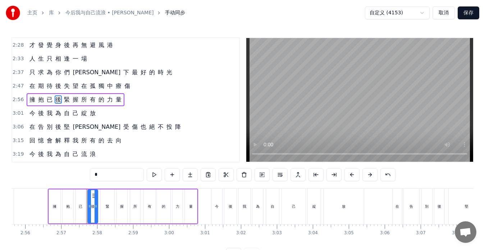
click at [73, 175] on div "0:26 我 原 有 輕 盈 步 伐 0:30 一 步 步 邁 得 堅 定 瀟 灑 0:35 天 真 我 回 答 廉 價 0:40 恨 不 得 把 全 世 界…" at bounding box center [242, 149] width 462 height 224
drag, startPoint x: 99, startPoint y: 176, endPoint x: 124, endPoint y: 176, distance: 25.2
click at [124, 176] on input "***" at bounding box center [117, 175] width 54 height 13
click at [66, 102] on span "緊" at bounding box center [66, 100] width 7 height 8
drag, startPoint x: 103, startPoint y: 177, endPoint x: 77, endPoint y: 177, distance: 25.9
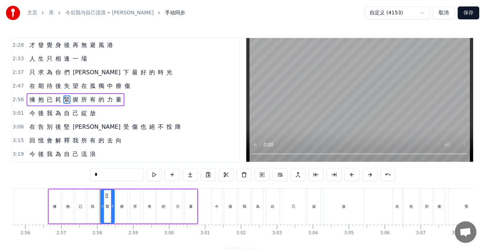
click at [77, 177] on div "0:26 我 原 有 輕 盈 步 伐 0:30 一 步 步 邁 得 堅 定 瀟 灑 0:35 天 真 我 回 答 廉 價 0:40 恨 不 得 把 全 世 界…" at bounding box center [242, 149] width 462 height 224
paste input "*"
drag, startPoint x: 100, startPoint y: 176, endPoint x: 109, endPoint y: 176, distance: 8.6
click at [109, 176] on input "**" at bounding box center [117, 175] width 54 height 13
click at [75, 101] on span "握" at bounding box center [75, 100] width 7 height 8
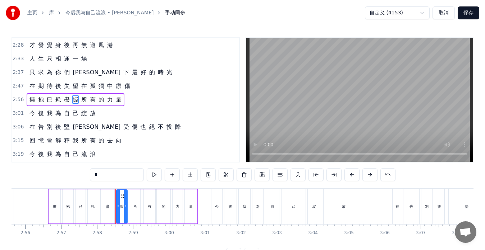
drag, startPoint x: 95, startPoint y: 176, endPoint x: 86, endPoint y: 177, distance: 9.3
click at [86, 177] on div "0:26 我 原 有 輕 盈 步 伐 0:30 一 步 步 邁 得 堅 定 瀟 灑 0:35 天 真 我 回 答 廉 價 0:40 恨 不 得 把 全 世 界…" at bounding box center [242, 149] width 462 height 224
paste input "text"
type input "*"
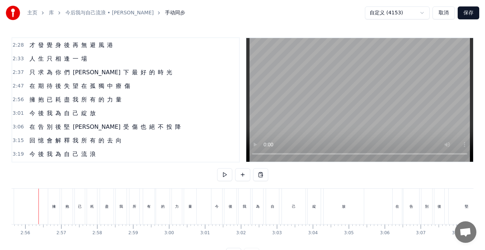
scroll to position [0, 6302]
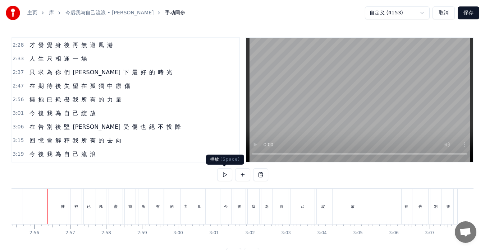
click at [222, 175] on button at bounding box center [224, 175] width 15 height 13
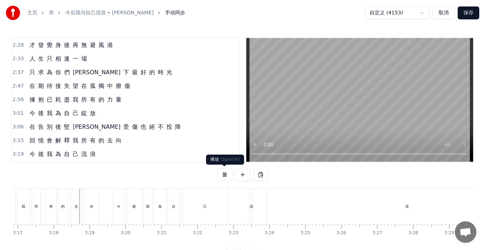
scroll to position [0, 7091]
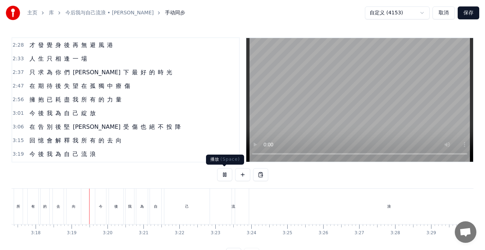
click at [227, 176] on button at bounding box center [224, 175] width 15 height 13
click at [34, 143] on span "回" at bounding box center [32, 141] width 7 height 8
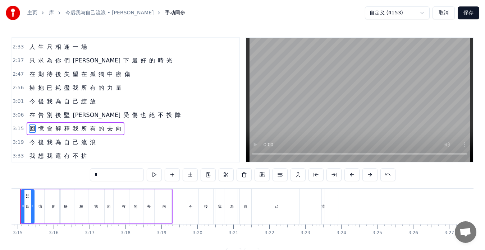
scroll to position [0, 6974]
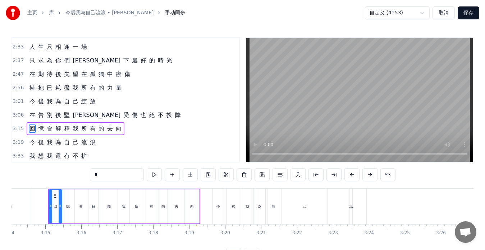
drag, startPoint x: 107, startPoint y: 175, endPoint x: 68, endPoint y: 174, distance: 39.2
click at [68, 174] on div "0:26 我 原 有 輕 盈 步 伐 0:30 一 步 步 邁 得 堅 定 瀟 灑 0:35 天 真 我 回 答 廉 價 0:40 恨 不 得 把 全 世 界…" at bounding box center [242, 149] width 462 height 224
type input "*"
drag, startPoint x: 100, startPoint y: 175, endPoint x: 128, endPoint y: 177, distance: 28.4
click at [128, 177] on input "******" at bounding box center [117, 175] width 54 height 13
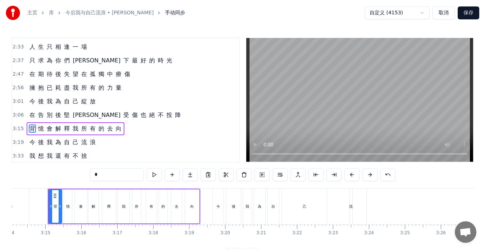
click at [39, 128] on span "憶" at bounding box center [40, 129] width 7 height 8
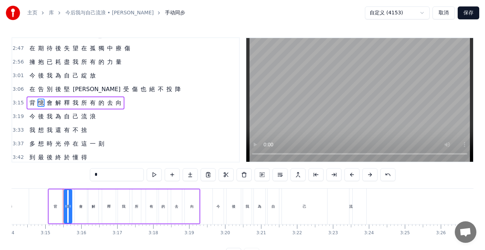
scroll to position [245, 0]
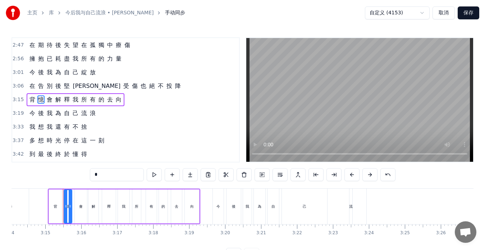
drag, startPoint x: 102, startPoint y: 177, endPoint x: 79, endPoint y: 175, distance: 23.8
click at [79, 175] on div "0:26 我 原 有 輕 盈 步 伐 0:30 一 步 步 邁 得 堅 定 瀟 灑 0:35 天 真 我 回 答 廉 價 0:40 恨 不 得 把 全 世 界…" at bounding box center [242, 149] width 462 height 224
paste input "****"
drag, startPoint x: 100, startPoint y: 176, endPoint x: 124, endPoint y: 176, distance: 24.1
click at [124, 176] on input "*****" at bounding box center [117, 175] width 54 height 13
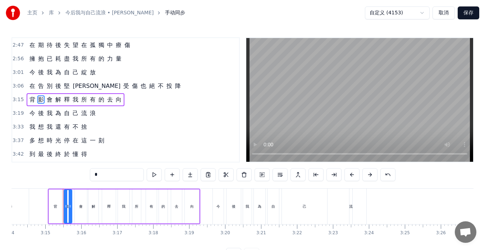
type input "*"
click at [62, 104] on div "背 影 會 解 釋 我 所 有 的 去 向" at bounding box center [76, 99] width 98 height 13
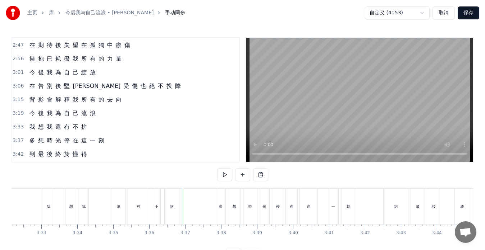
scroll to position [0, 7603]
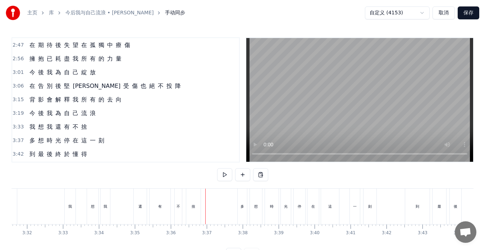
click at [109, 213] on div "我" at bounding box center [105, 207] width 9 height 36
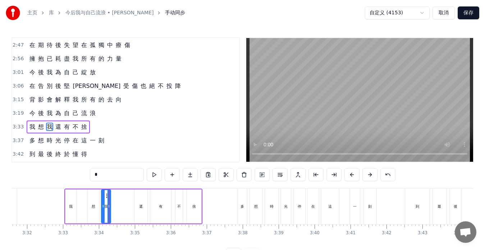
scroll to position [258, 0]
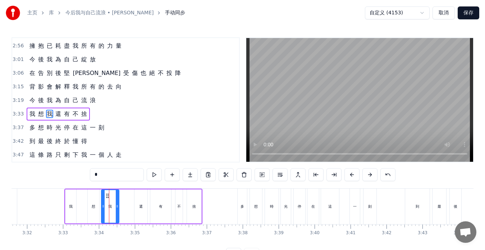
drag, startPoint x: 109, startPoint y: 212, endPoint x: 118, endPoint y: 213, distance: 8.3
click at [118, 213] on div at bounding box center [117, 206] width 3 height 33
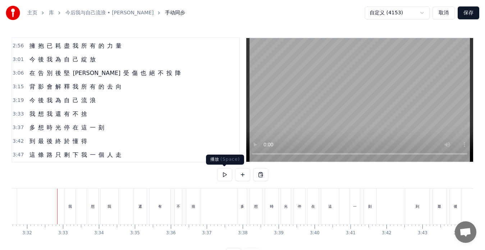
click at [224, 176] on button at bounding box center [224, 175] width 15 height 13
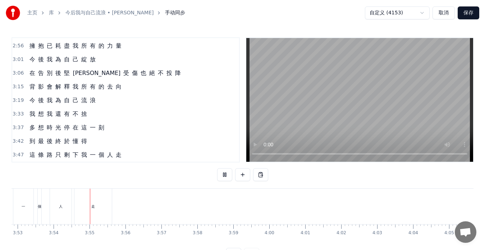
scroll to position [0, 8393]
click at [464, 12] on button "保存" at bounding box center [468, 12] width 22 height 13
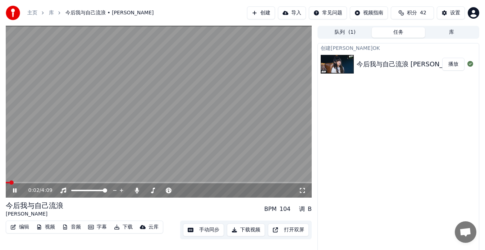
click at [252, 183] on span at bounding box center [159, 182] width 306 height 1
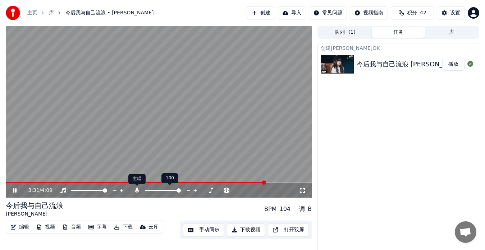
click at [137, 191] on icon at bounding box center [137, 191] width 4 height 6
click at [261, 182] on span at bounding box center [133, 182] width 255 height 1
click at [14, 192] on icon at bounding box center [15, 191] width 4 height 4
click at [17, 192] on icon at bounding box center [19, 191] width 17 height 6
click at [15, 192] on icon at bounding box center [15, 190] width 4 height 5
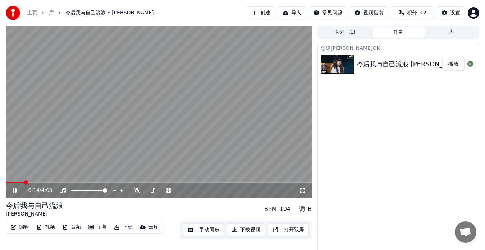
click at [40, 183] on span at bounding box center [159, 182] width 306 height 1
click at [13, 191] on icon at bounding box center [19, 191] width 17 height 6
click at [205, 232] on button "手动同步" at bounding box center [203, 230] width 41 height 13
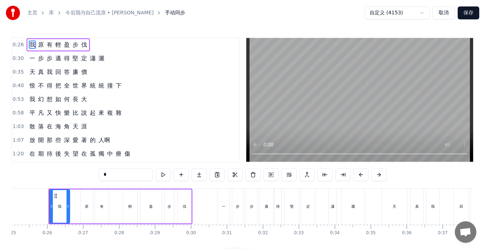
scroll to position [0, 900]
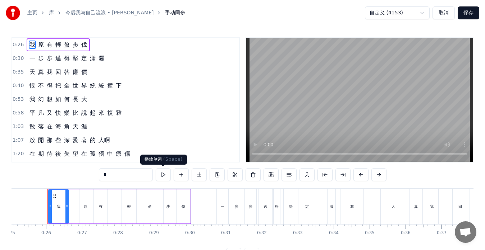
click at [164, 176] on button at bounding box center [163, 175] width 15 height 13
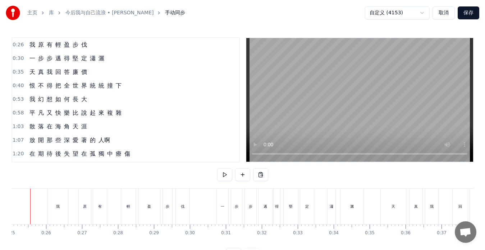
scroll to position [0, 883]
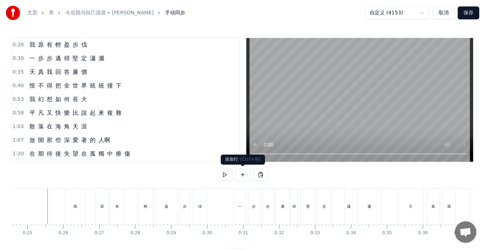
click at [226, 175] on button at bounding box center [224, 175] width 15 height 13
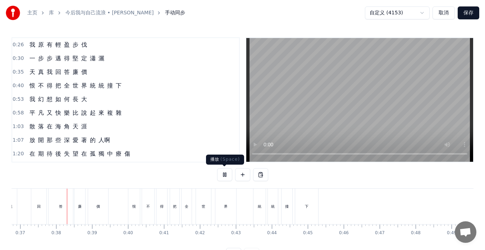
scroll to position [0, 1322]
click at [226, 174] on button at bounding box center [224, 175] width 15 height 13
click at [47, 76] on span "我" at bounding box center [49, 72] width 7 height 8
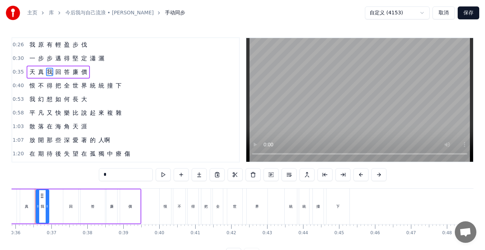
scroll to position [0, 1277]
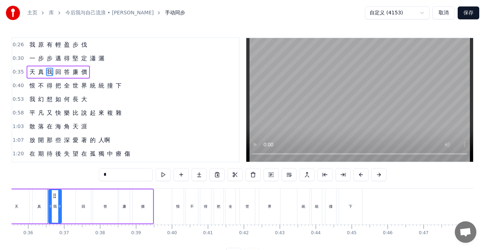
drag, startPoint x: 114, startPoint y: 177, endPoint x: 88, endPoint y: 173, distance: 26.5
click at [88, 173] on div "0:26 我 原 有 輕 盈 步 伐 0:30 一 步 步 邁 得 堅 定 瀟 灑 0:35 天 真 我 回 答 廉 價 0:40 恨 不 得 把 全 世 界…" at bounding box center [242, 149] width 462 height 224
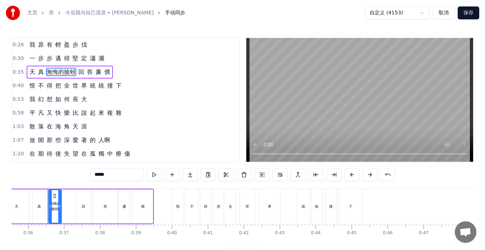
drag, startPoint x: 100, startPoint y: 176, endPoint x: 132, endPoint y: 176, distance: 32.0
click at [132, 176] on input "*****" at bounding box center [117, 175] width 54 height 13
click at [57, 74] on span "回" at bounding box center [58, 72] width 7 height 8
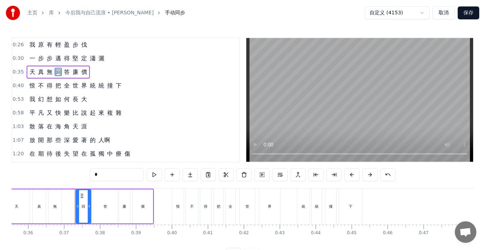
drag, startPoint x: 101, startPoint y: 175, endPoint x: 74, endPoint y: 175, distance: 26.2
click at [75, 175] on div "0:26 我 原 有 輕 盈 步 伐 0:30 一 步 步 邁 得 堅 定 瀟 灑 0:35 天 真 無 回 答 廉 價 0:40 恨 不 得 把 全 世 界…" at bounding box center [242, 149] width 462 height 224
paste input "***"
drag, startPoint x: 101, startPoint y: 175, endPoint x: 121, endPoint y: 176, distance: 20.2
click at [121, 176] on input "****" at bounding box center [117, 175] width 54 height 13
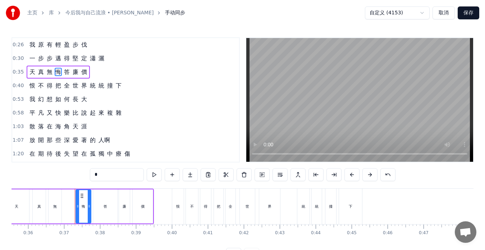
click at [65, 71] on span "答" at bounding box center [66, 72] width 7 height 8
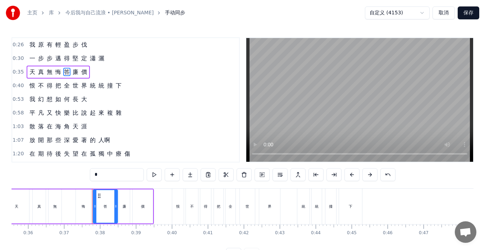
drag, startPoint x: 106, startPoint y: 176, endPoint x: 72, endPoint y: 173, distance: 35.0
click at [72, 173] on div "0:26 我 原 有 輕 盈 步 伐 0:30 一 步 步 邁 得 堅 定 瀟 灑 0:35 天 真 無 悔 答 廉 價 0:40 恨 不 得 把 全 世 界…" at bounding box center [242, 149] width 462 height 224
paste input "**"
drag, startPoint x: 100, startPoint y: 175, endPoint x: 115, endPoint y: 176, distance: 15.2
click at [115, 176] on input "***" at bounding box center [117, 175] width 54 height 13
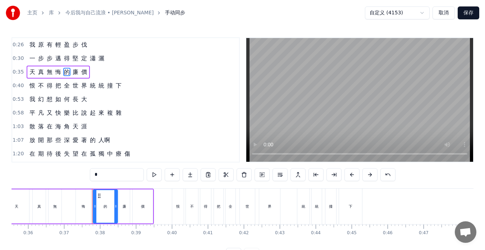
click at [74, 73] on span "廉" at bounding box center [75, 72] width 7 height 8
drag, startPoint x: 101, startPoint y: 174, endPoint x: 81, endPoint y: 174, distance: 20.5
click at [81, 174] on div "0:26 我 原 有 輕 盈 步 伐 0:30 一 步 步 邁 得 堅 定 瀟 灑 0:35 天 真 無 悔 的 廉 價 0:40 恨 不 得 把 全 世 界…" at bounding box center [242, 149] width 462 height 224
paste input "*"
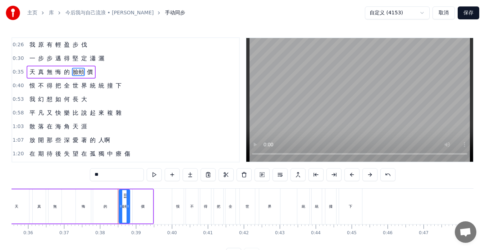
drag, startPoint x: 98, startPoint y: 176, endPoint x: 109, endPoint y: 176, distance: 10.4
click at [109, 176] on input "**" at bounding box center [117, 175] width 54 height 13
click at [83, 73] on span "價" at bounding box center [83, 72] width 7 height 8
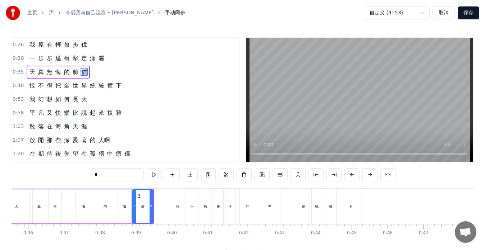
drag, startPoint x: 82, startPoint y: 175, endPoint x: 75, endPoint y: 175, distance: 7.2
click at [77, 175] on div "0:26 我 原 有 輕 盈 步 伐 0:30 一 步 步 邁 得 堅 定 瀟 灑 0:35 天 真 無 悔 的 臉 價 0:40 恨 不 得 把 全 世 界…" at bounding box center [242, 149] width 462 height 224
paste input "text"
click at [73, 172] on div "0:26 我 原 有 輕 盈 步 伐 0:30 一 步 步 邁 得 堅 定 瀟 灑 0:35 天 真 無 悔 的 臉 頰 0:40 恨 不 得 把 全 世 界…" at bounding box center [242, 149] width 462 height 224
click at [57, 72] on span "悔" at bounding box center [58, 72] width 7 height 8
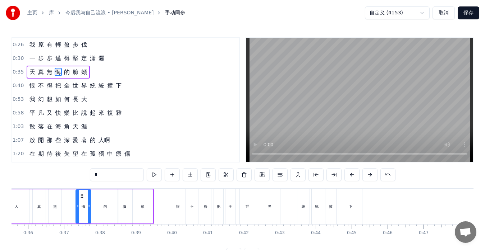
drag, startPoint x: 119, startPoint y: 170, endPoint x: 74, endPoint y: 178, distance: 45.3
click at [74, 178] on div "0:26 我 原 有 輕 盈 步 伐 0:30 一 步 步 邁 得 堅 定 瀟 灑 0:35 天 真 無 悔 的 臉 頰 0:40 恨 不 得 把 全 世 界…" at bounding box center [242, 149] width 462 height 224
click at [100, 175] on input "**" at bounding box center [117, 175] width 54 height 13
type input "*"
click at [50, 170] on div "0:26 我 原 有 輕 盈 步 伐 0:30 一 步 步 邁 得 堅 定 瀟 灑 0:35 天 真 無 畏 的 臉 頰 0:40 恨 不 得 把 全 世 界…" at bounding box center [242, 149] width 462 height 224
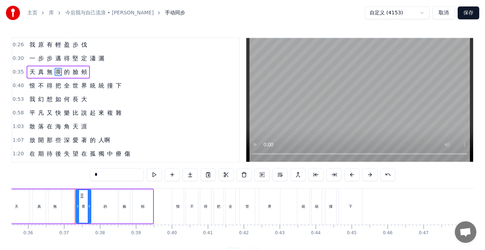
click at [27, 84] on div "恨 不 得 把 全 世 界 統 統 撞 下" at bounding box center [76, 85] width 98 height 13
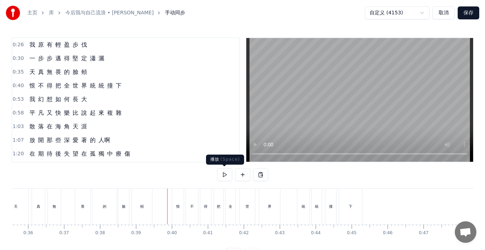
click at [224, 174] on button at bounding box center [224, 175] width 15 height 13
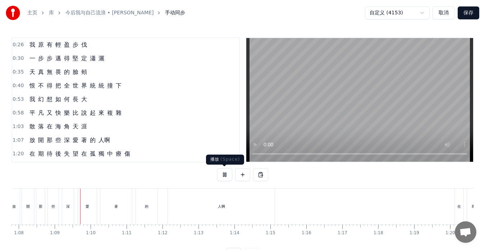
scroll to position [0, 2455]
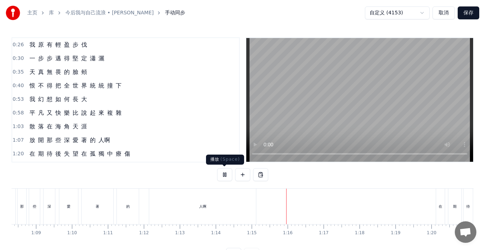
click at [225, 175] on button at bounding box center [224, 175] width 15 height 13
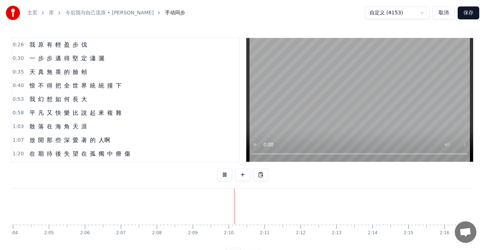
click at [470, 12] on button "保存" at bounding box center [468, 12] width 22 height 13
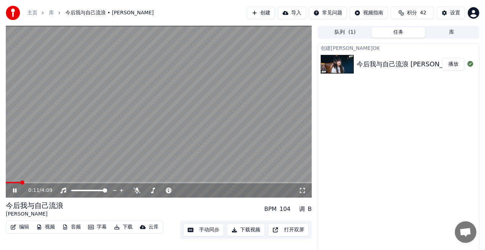
click at [127, 229] on button "下载" at bounding box center [123, 227] width 24 height 10
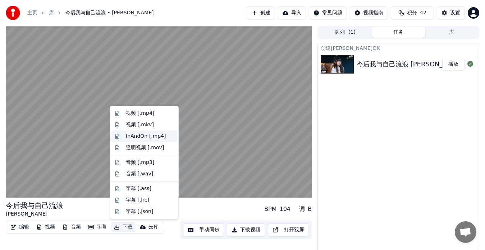
click at [126, 136] on div "InAndOn [.mp4]" at bounding box center [146, 136] width 40 height 7
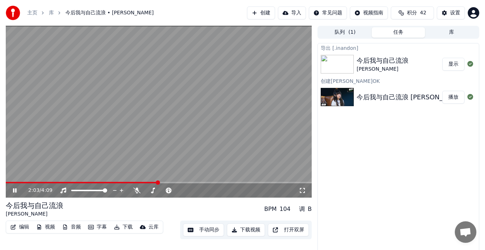
click at [109, 146] on video at bounding box center [159, 112] width 306 height 172
click at [450, 64] on button "显示" at bounding box center [453, 64] width 22 height 13
